Goal: Transaction & Acquisition: Purchase product/service

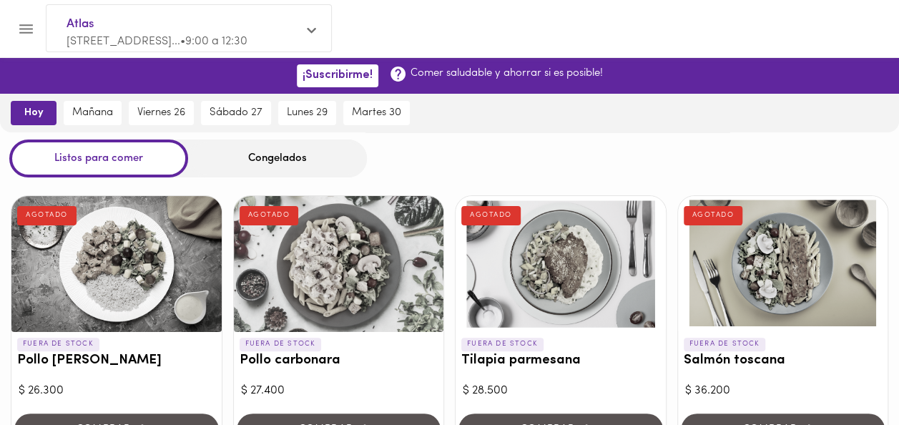
click at [265, 161] on div "Congelados" at bounding box center [277, 158] width 179 height 38
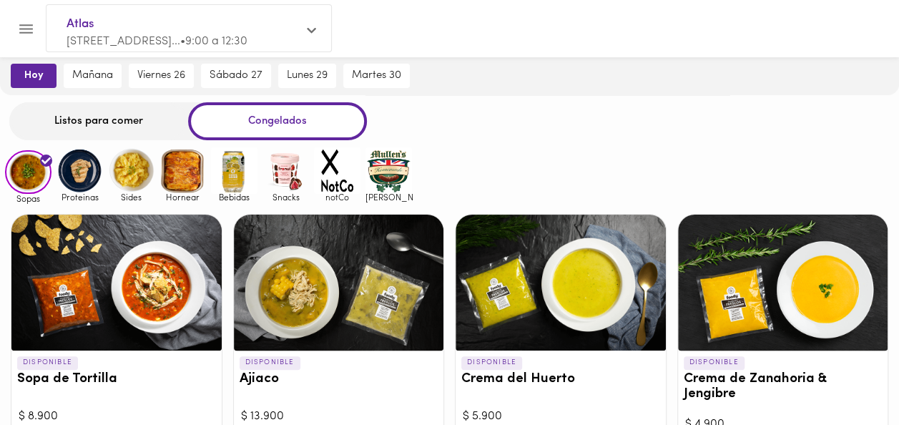
scroll to position [40, 0]
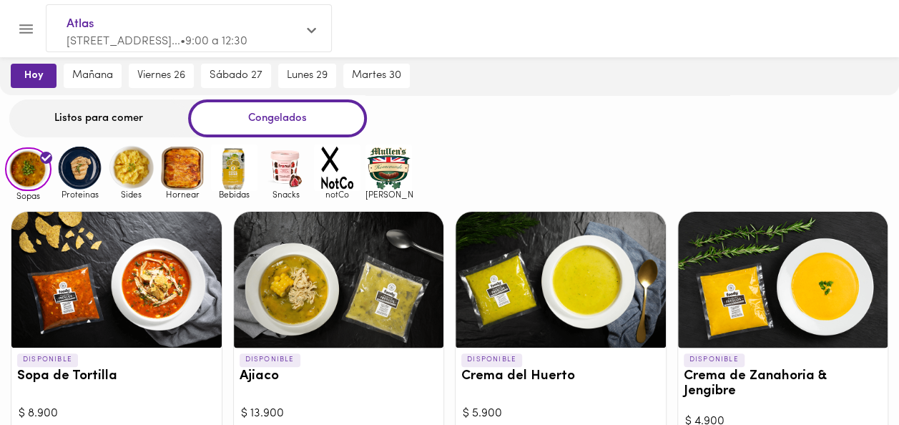
click at [72, 165] on img at bounding box center [80, 167] width 46 height 46
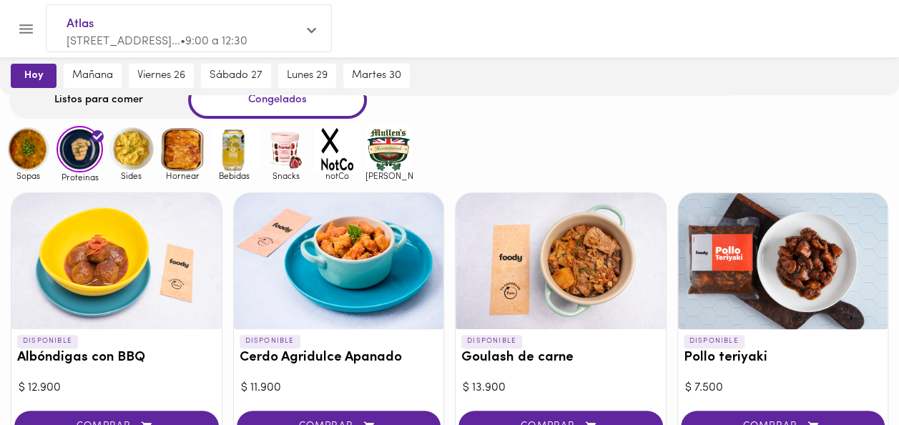
scroll to position [56, 0]
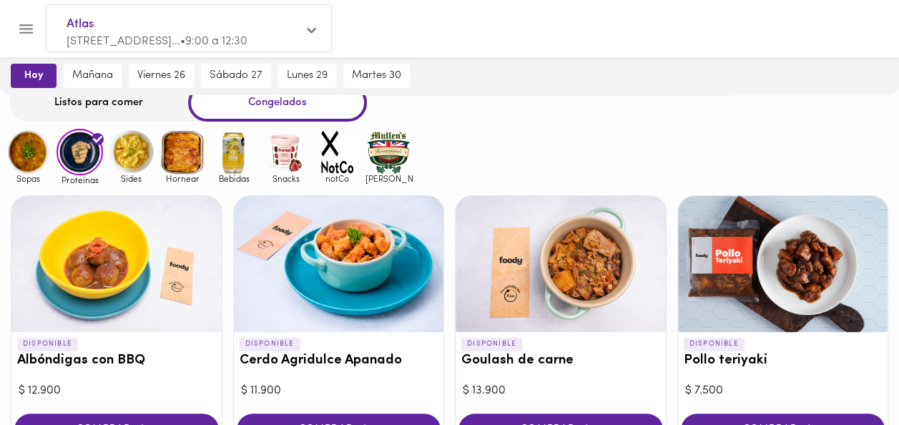
click at [190, 159] on img at bounding box center [182, 152] width 46 height 46
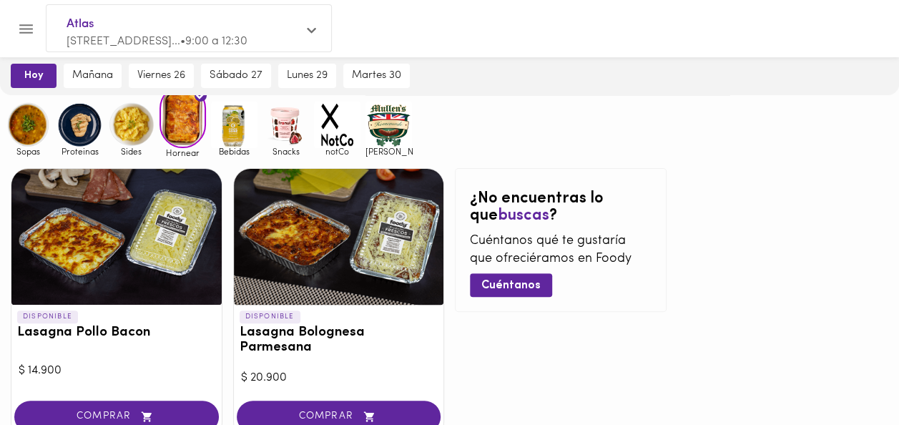
scroll to position [94, 0]
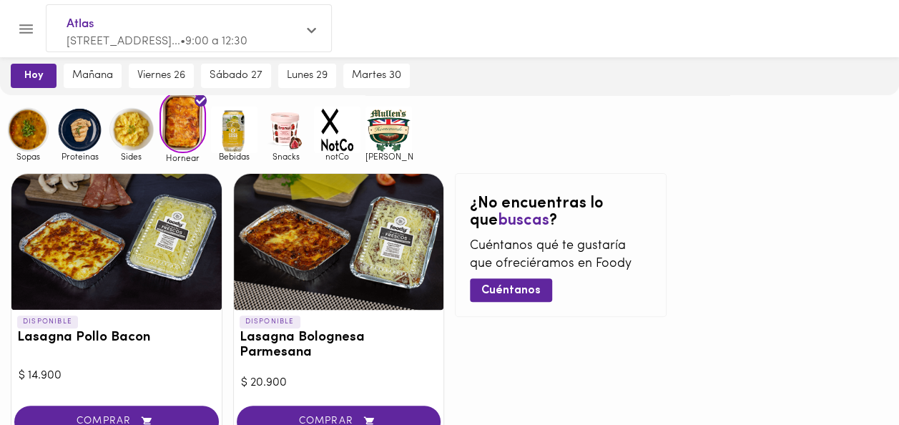
click at [227, 133] on img at bounding box center [234, 130] width 46 height 46
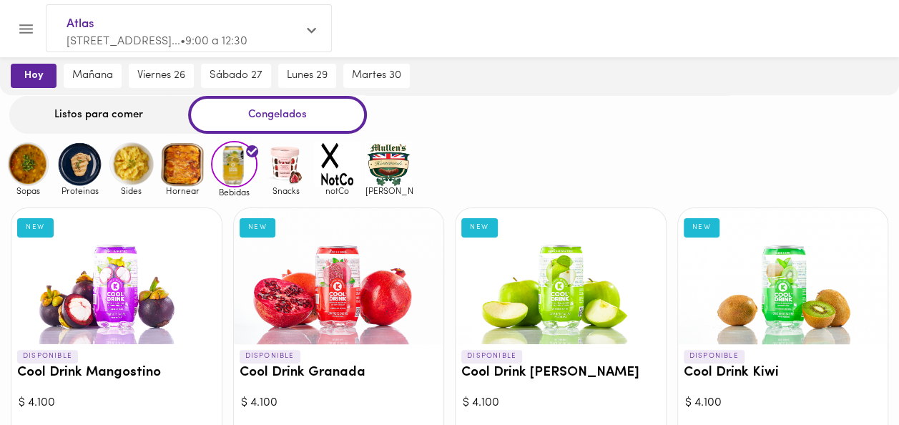
scroll to position [39, 0]
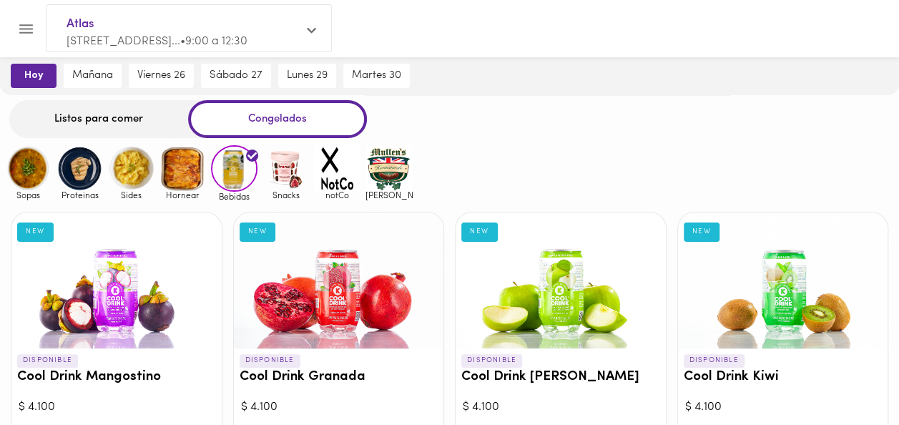
click at [135, 174] on img at bounding box center [131, 168] width 46 height 46
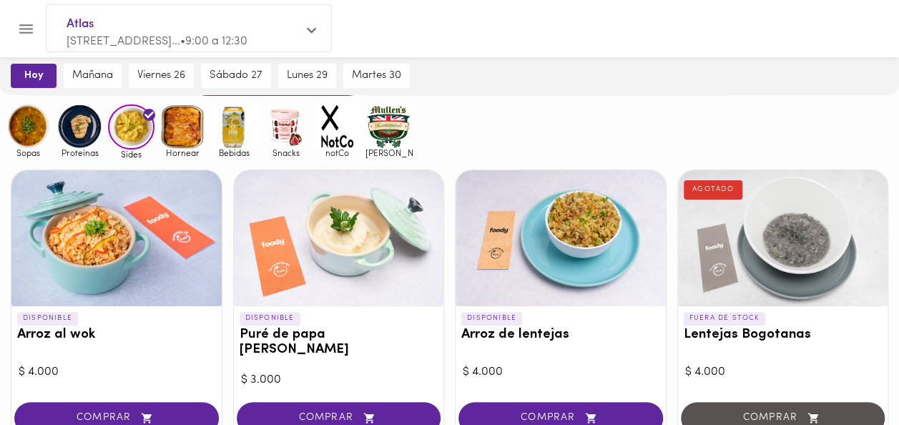
scroll to position [80, 0]
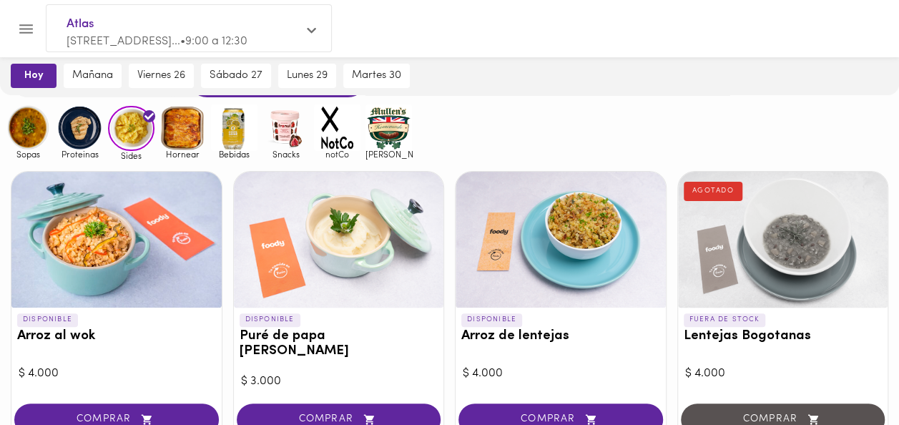
click at [68, 133] on img at bounding box center [80, 127] width 46 height 46
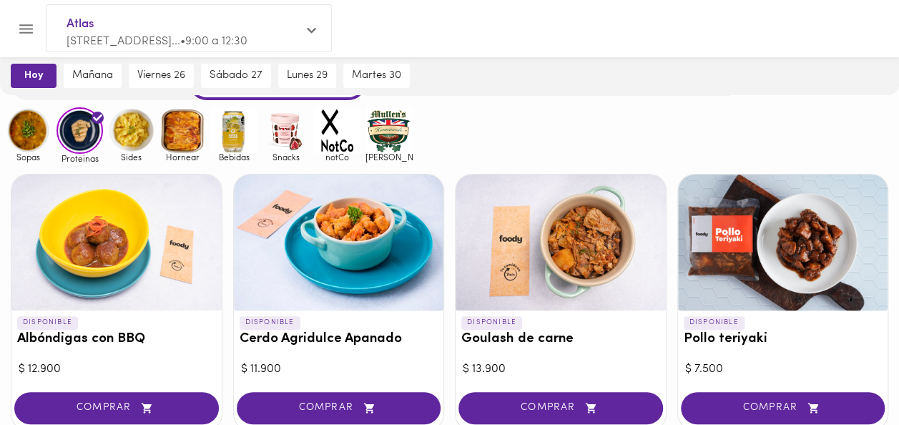
scroll to position [76, 0]
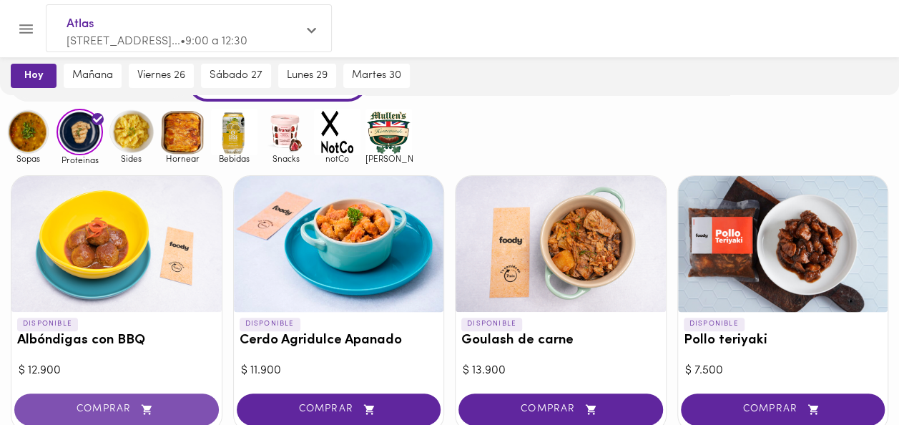
click at [102, 405] on span "COMPRAR" at bounding box center [116, 409] width 169 height 12
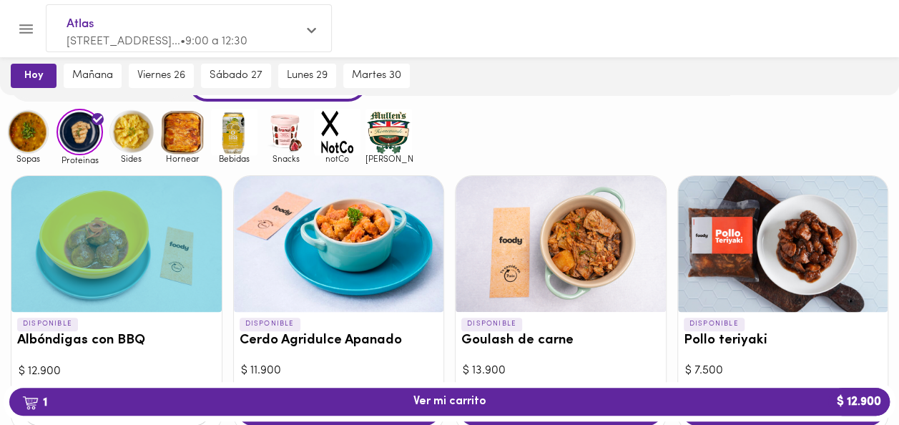
click at [192, 132] on img at bounding box center [182, 132] width 46 height 46
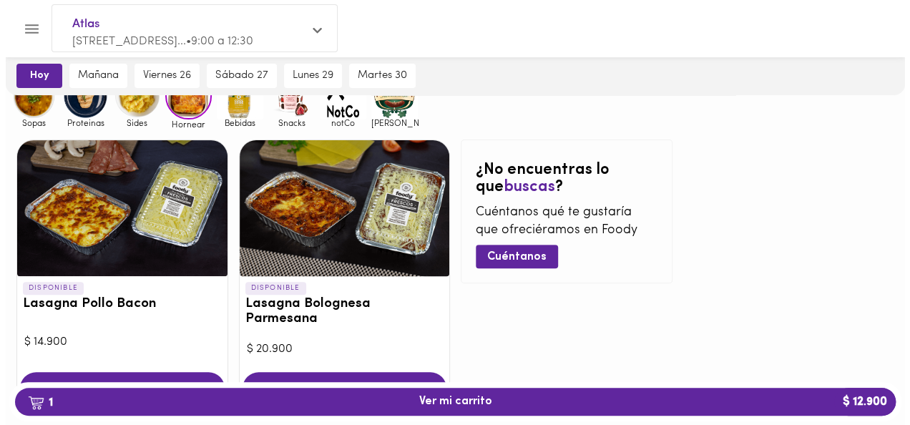
scroll to position [180, 0]
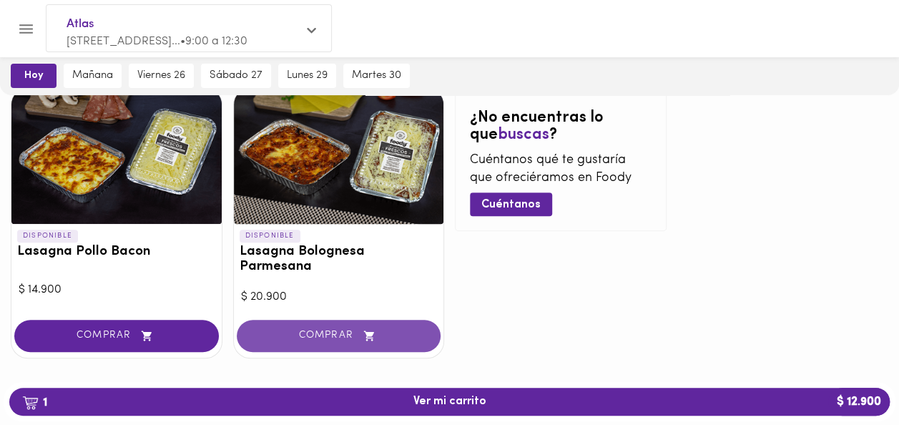
click at [353, 329] on button "COMPRAR" at bounding box center [339, 336] width 205 height 32
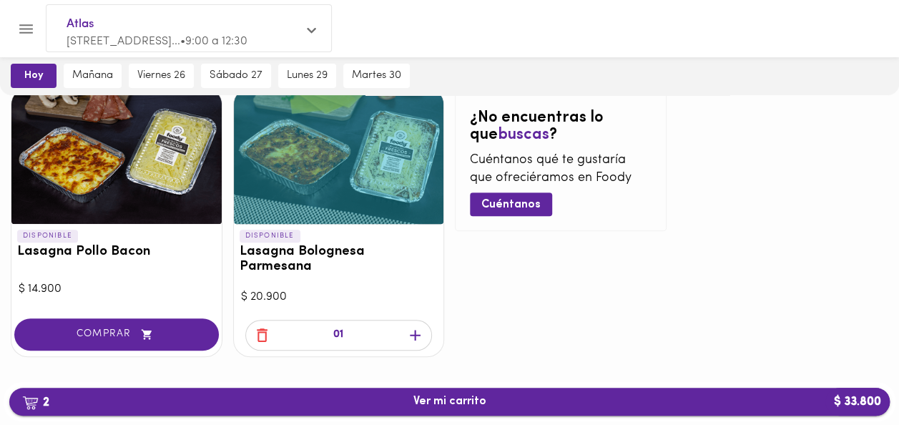
click at [443, 407] on span "2 Ver mi carrito $ 33.800" at bounding box center [449, 402] width 73 height 14
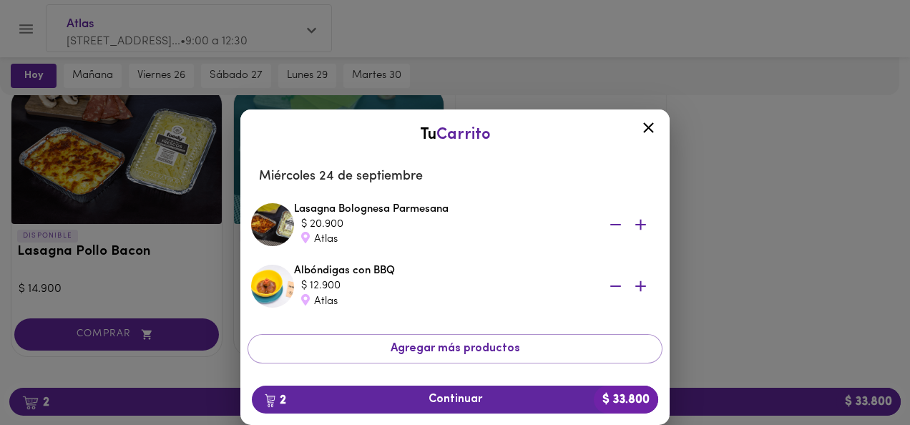
click at [606, 288] on icon "button" at bounding box center [615, 286] width 18 height 18
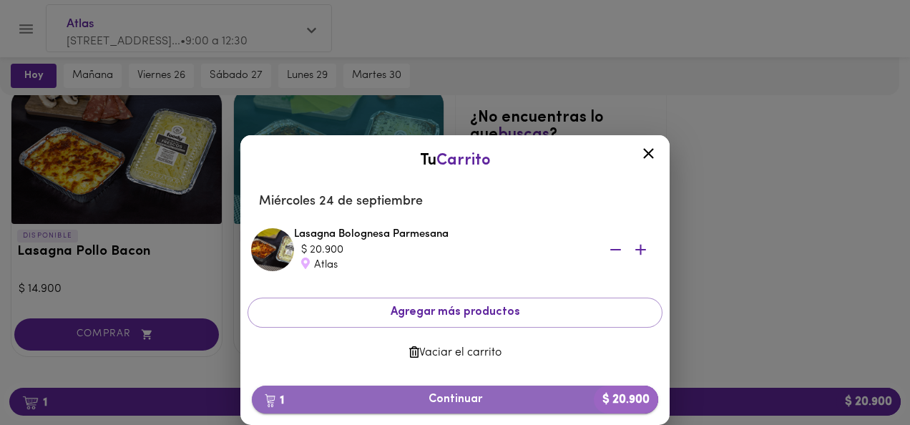
click at [471, 399] on span "1 Continuar $ 20.900" at bounding box center [454, 400] width 383 height 14
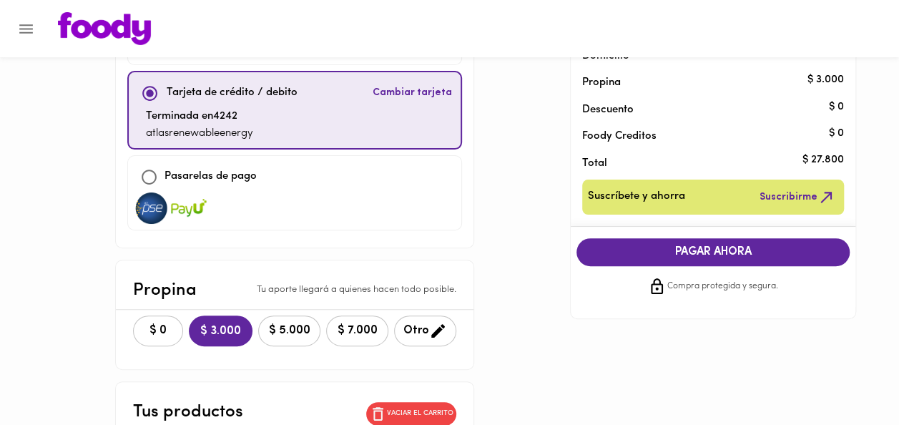
scroll to position [124, 0]
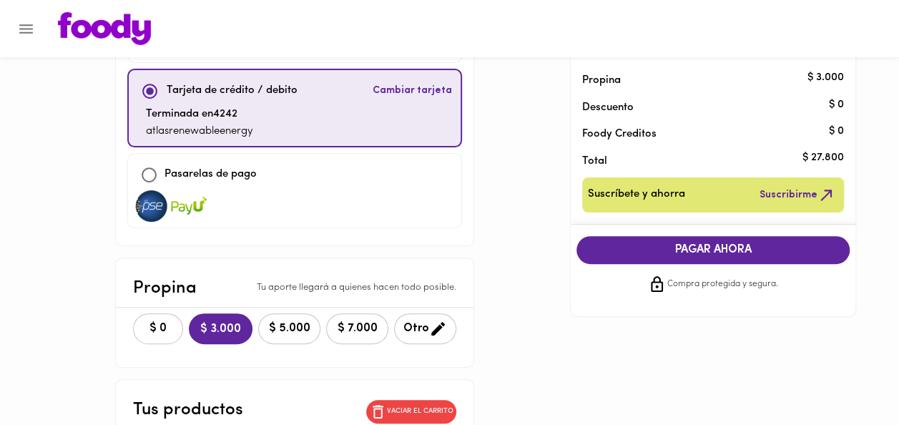
click at [142, 322] on span "$ 0" at bounding box center [157, 329] width 31 height 14
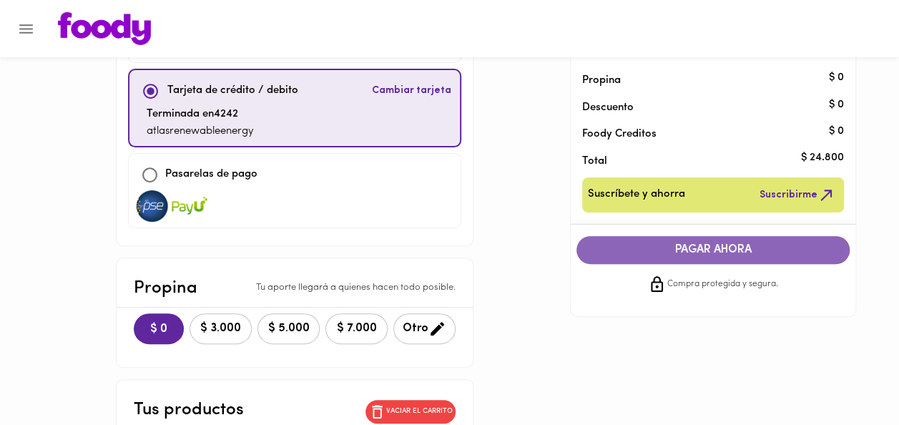
click at [734, 245] on span "PAGAR AHORA" at bounding box center [713, 250] width 245 height 14
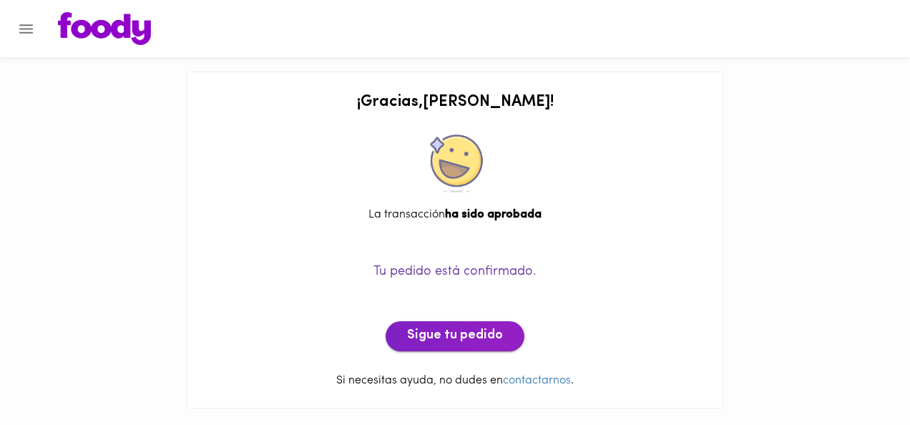
click at [494, 330] on span "Sigue tu pedido" at bounding box center [455, 336] width 96 height 16
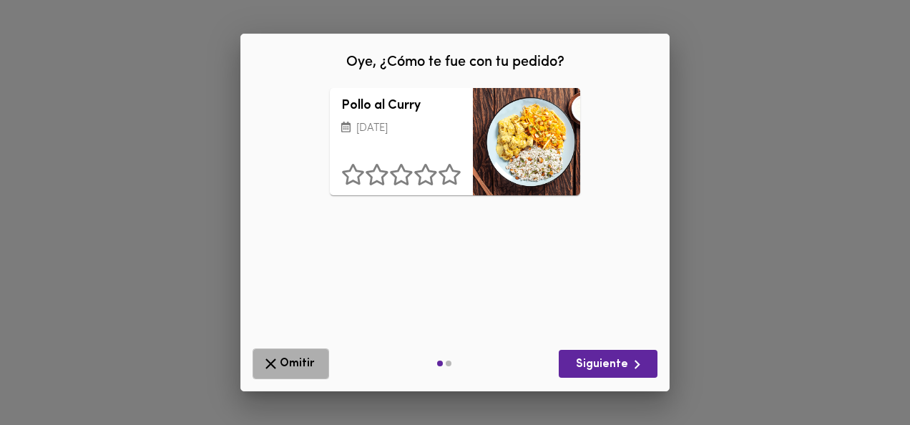
click at [306, 364] on span "Omitir" at bounding box center [291, 364] width 58 height 18
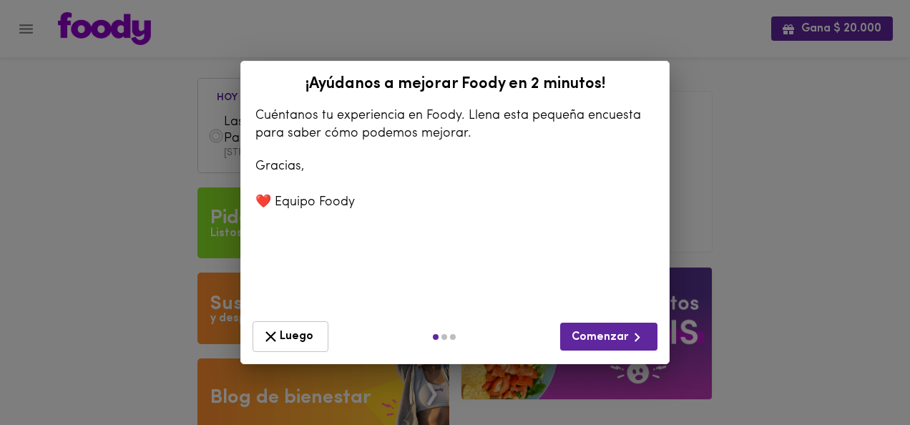
click at [298, 330] on span "Luego" at bounding box center [290, 337] width 57 height 18
